Goal: Find specific page/section: Find specific page/section

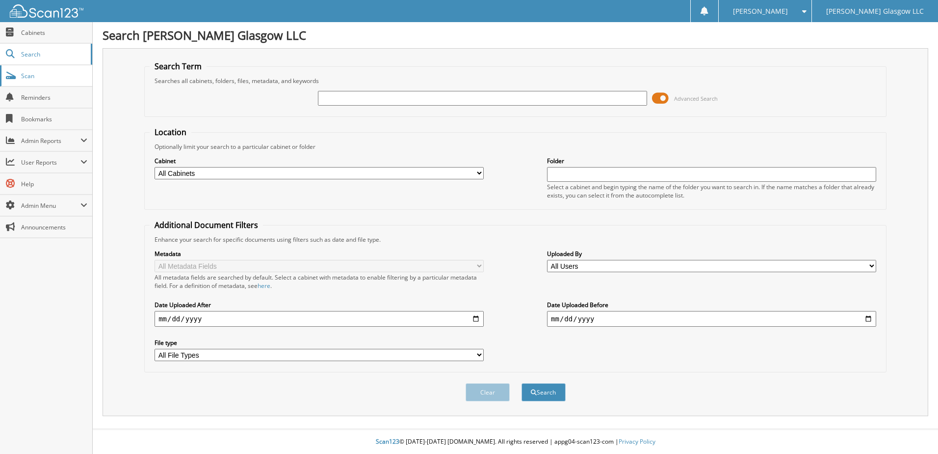
click at [43, 74] on span "Scan" at bounding box center [54, 76] width 66 height 8
type input "6090028"
click at [522, 383] on button "Search" at bounding box center [544, 392] width 44 height 18
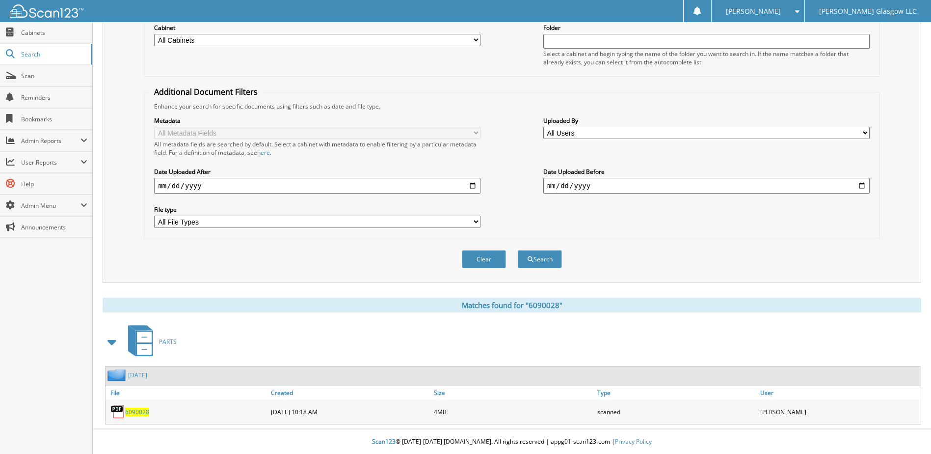
scroll to position [134, 0]
click at [144, 410] on span "6090028" at bounding box center [137, 411] width 24 height 8
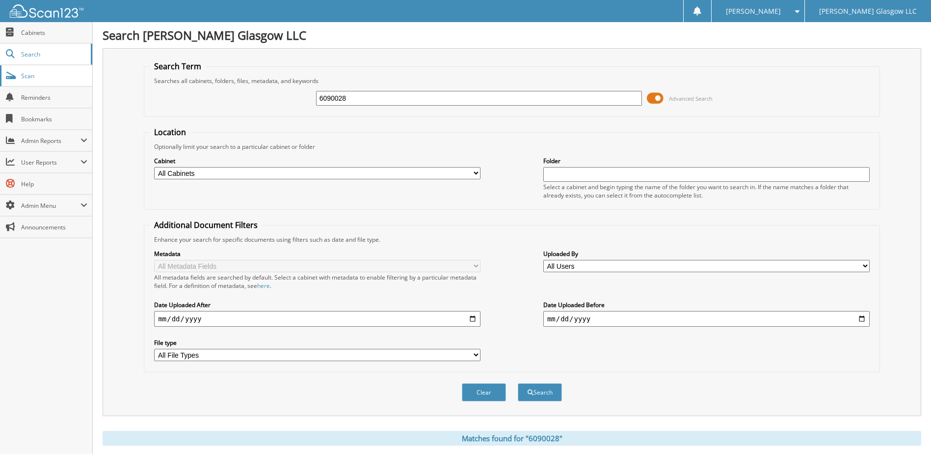
click at [34, 75] on span "Scan" at bounding box center [54, 76] width 66 height 8
